Goal: Check status: Check status

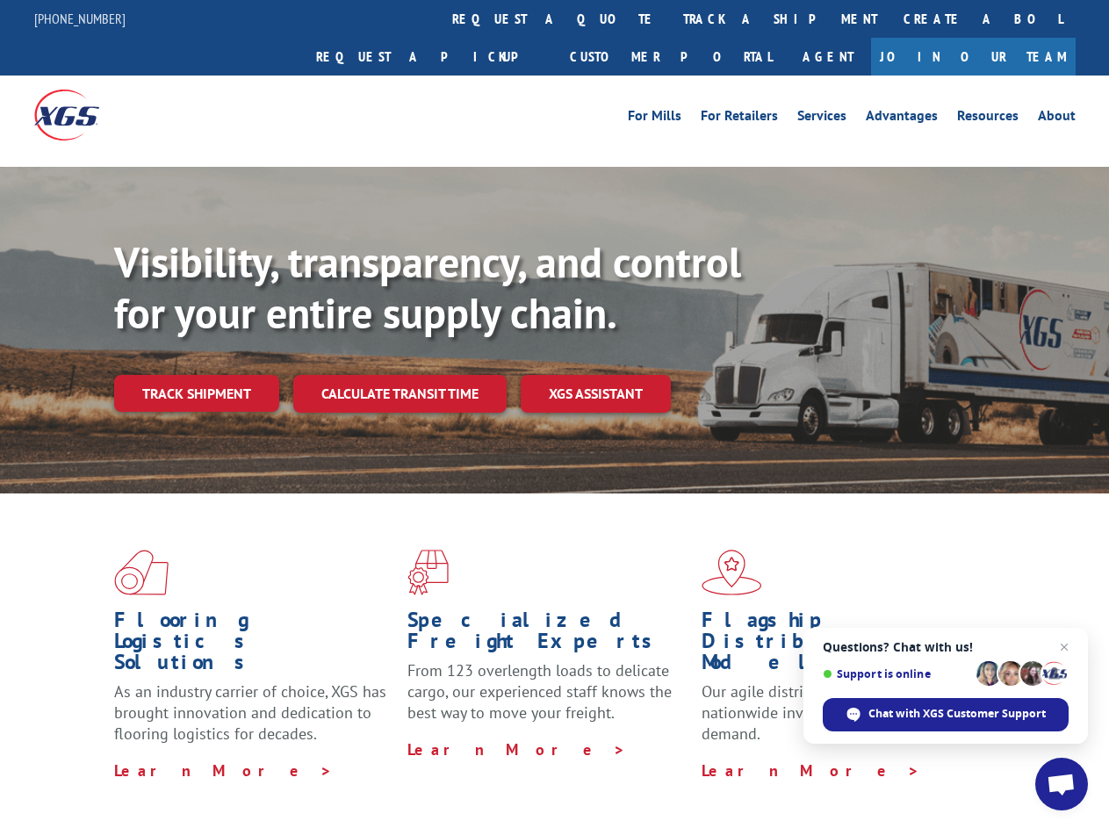
click at [554, 414] on div "Visibility, transparency, and control for your entire supply chain. Track shipm…" at bounding box center [611, 359] width 995 height 245
click at [670, 18] on link "track a shipment" at bounding box center [780, 19] width 220 height 38
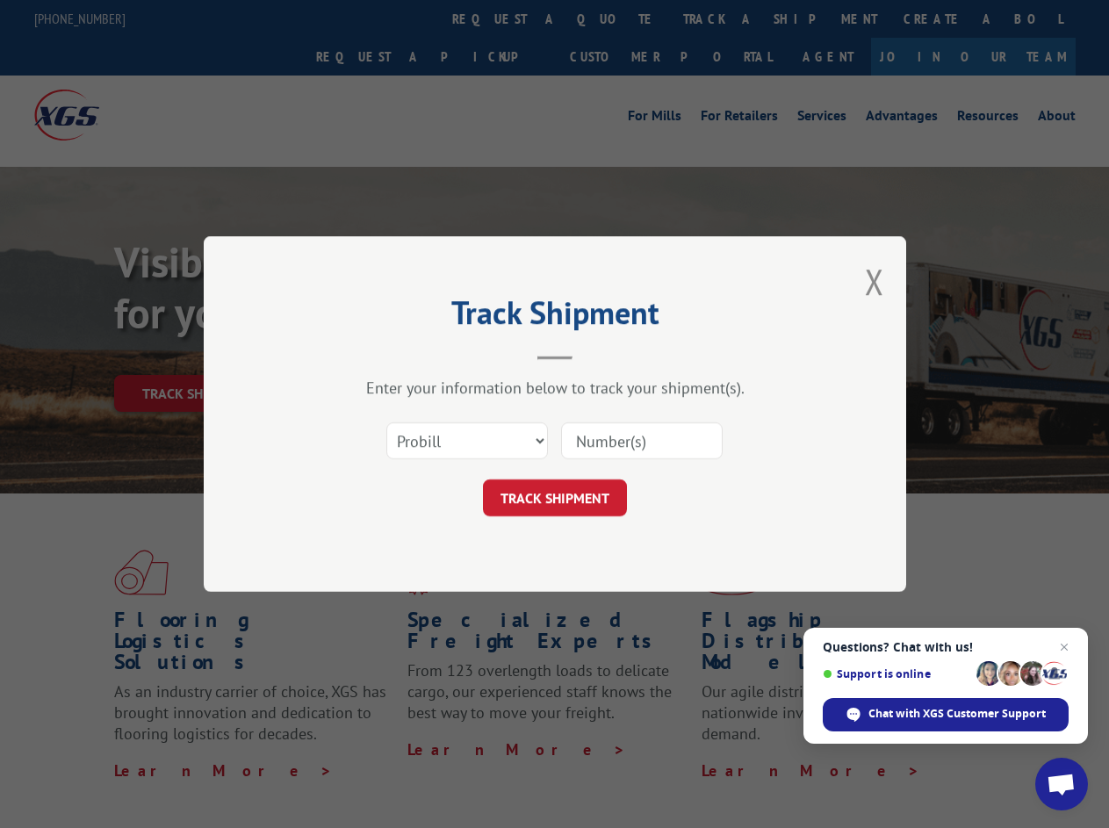
click at [613, 18] on div "Track Shipment Enter your information below to track your shipment(s). Select c…" at bounding box center [554, 414] width 1109 height 828
click at [723, 18] on div "Track Shipment Enter your information below to track your shipment(s). Select c…" at bounding box center [554, 414] width 1109 height 828
click at [196, 355] on div "Track Shipment Enter your information below to track your shipment(s). Select c…" at bounding box center [554, 414] width 1109 height 828
click at [399, 355] on header "Track Shipment" at bounding box center [555, 330] width 527 height 60
click at [596, 355] on header "Track Shipment" at bounding box center [555, 330] width 527 height 60
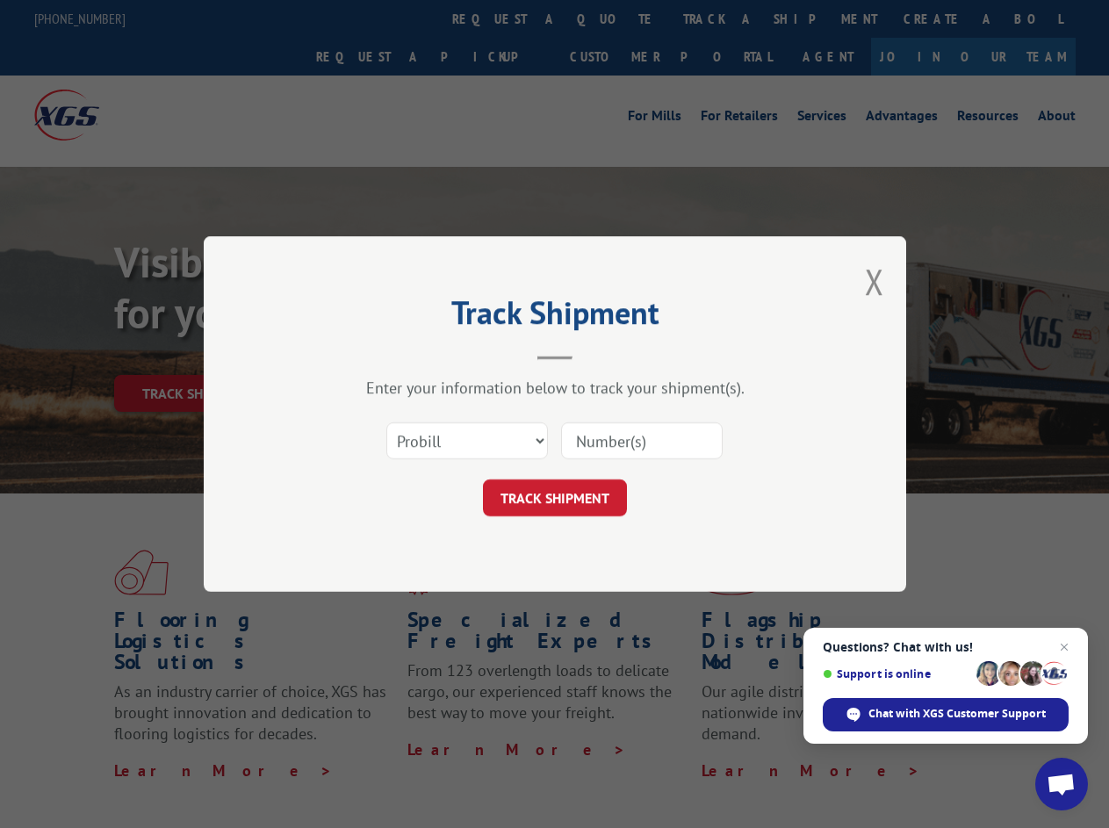
click at [1062, 784] on span "Open chat" at bounding box center [1061, 786] width 29 height 25
